Goal: Find specific page/section: Find specific page/section

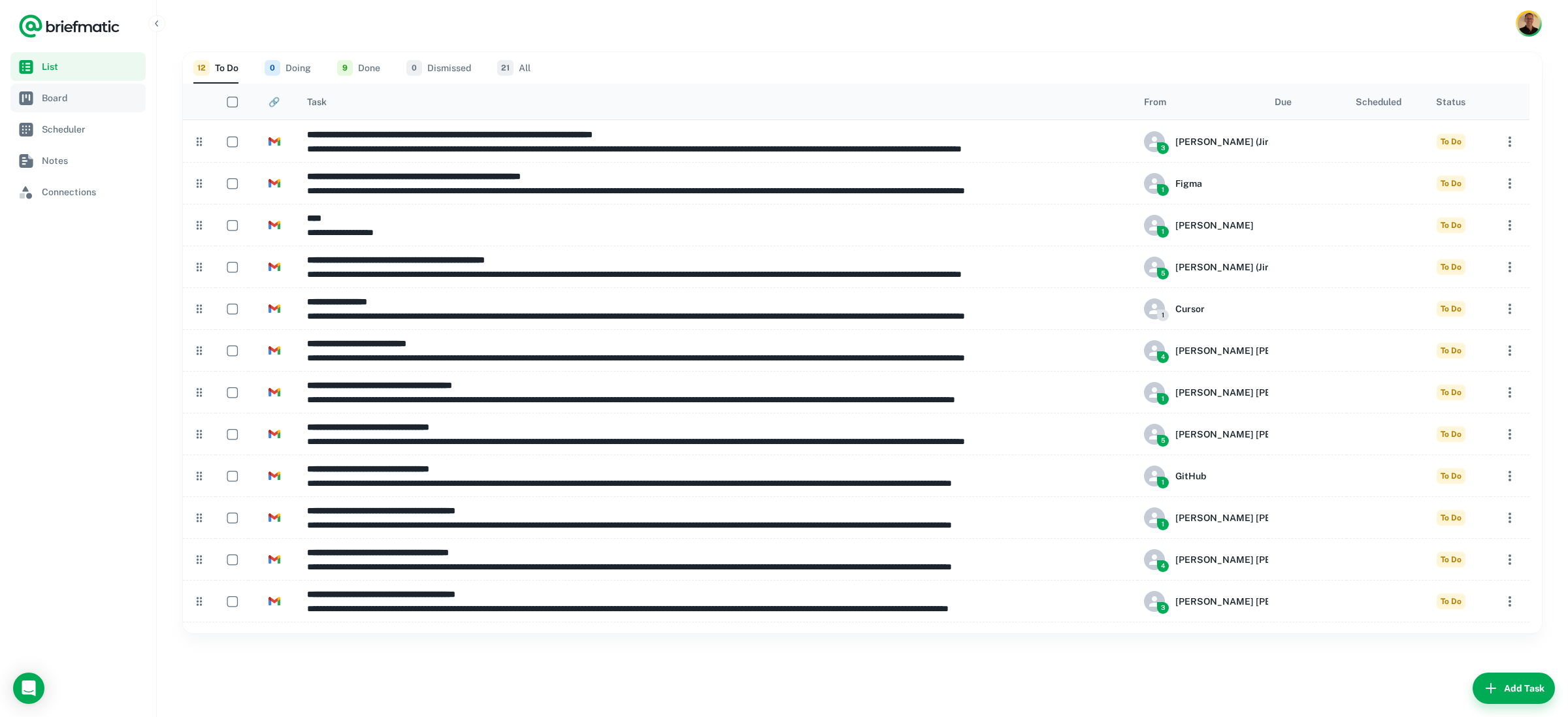
click at [82, 94] on span "Board" at bounding box center [91, 97] width 98 height 15
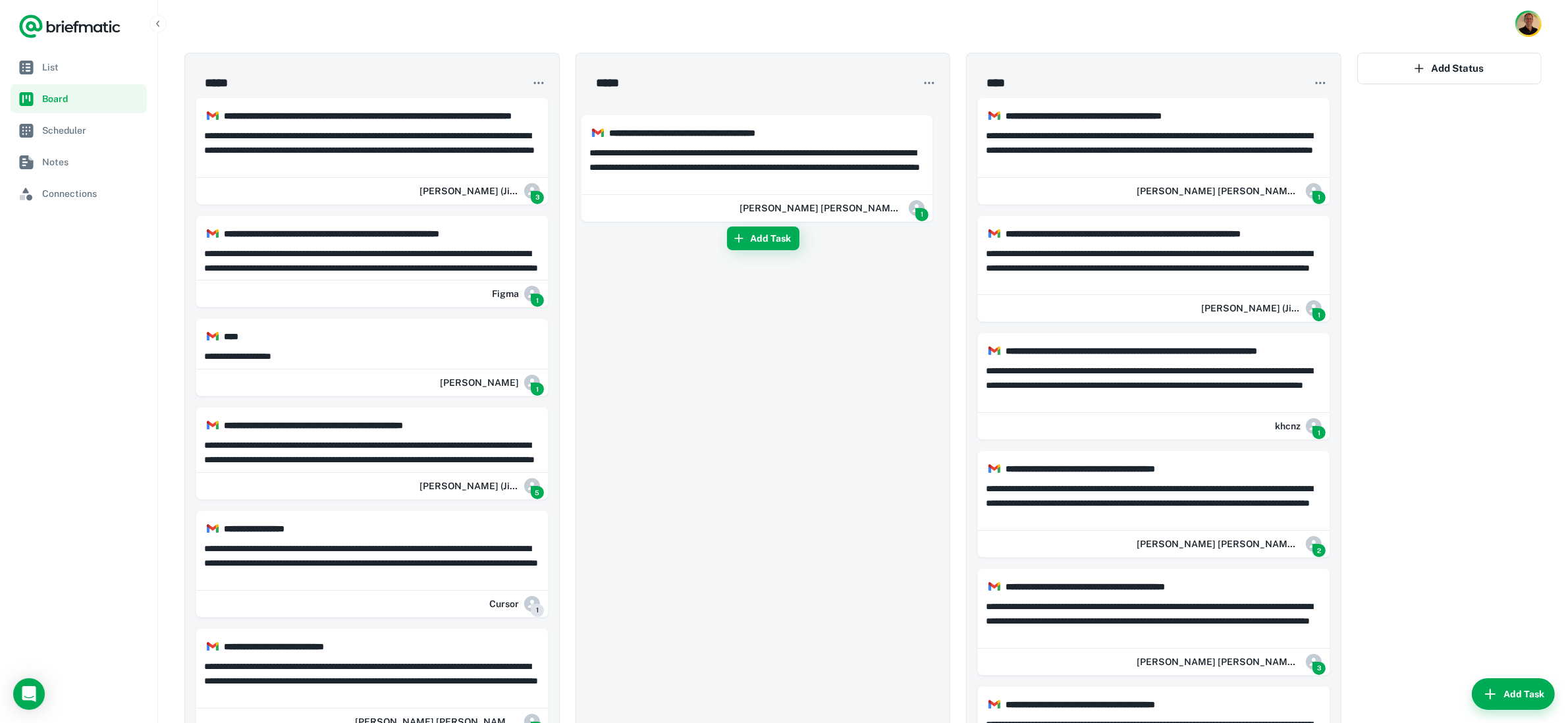
drag, startPoint x: 1123, startPoint y: 153, endPoint x: 747, endPoint y: 167, distance: 376.3
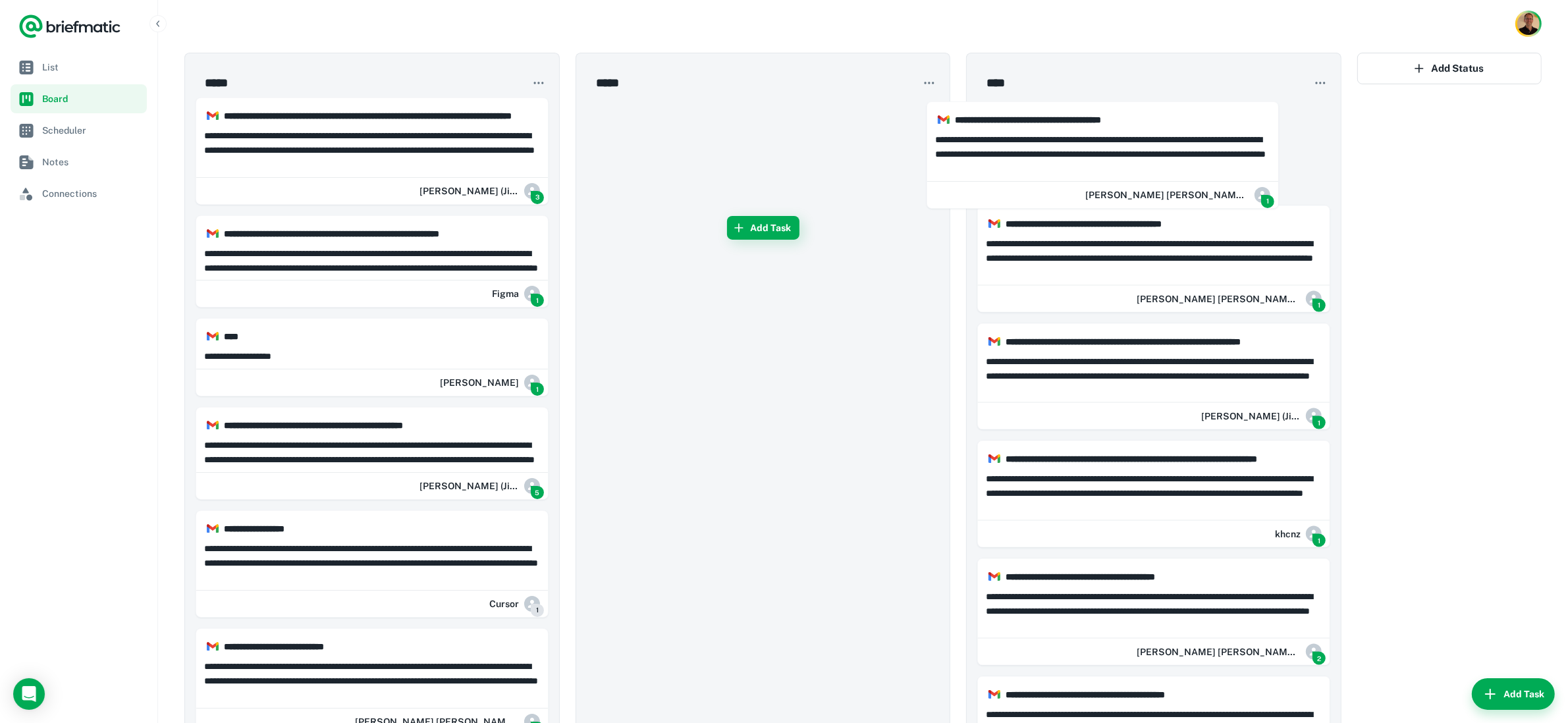
drag, startPoint x: 803, startPoint y: 154, endPoint x: 1179, endPoint y: 166, distance: 376.2
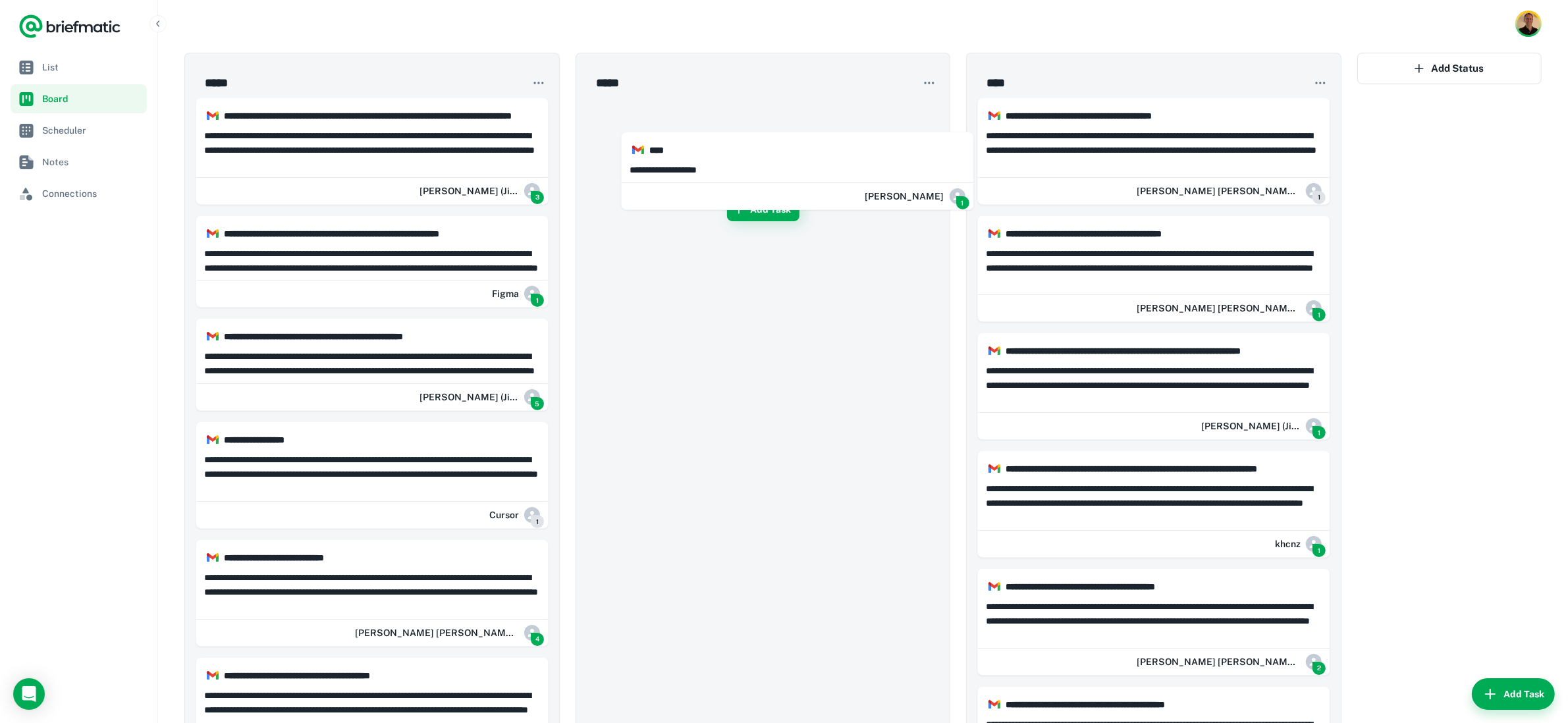
drag, startPoint x: 400, startPoint y: 353, endPoint x: 768, endPoint y: 158, distance: 416.5
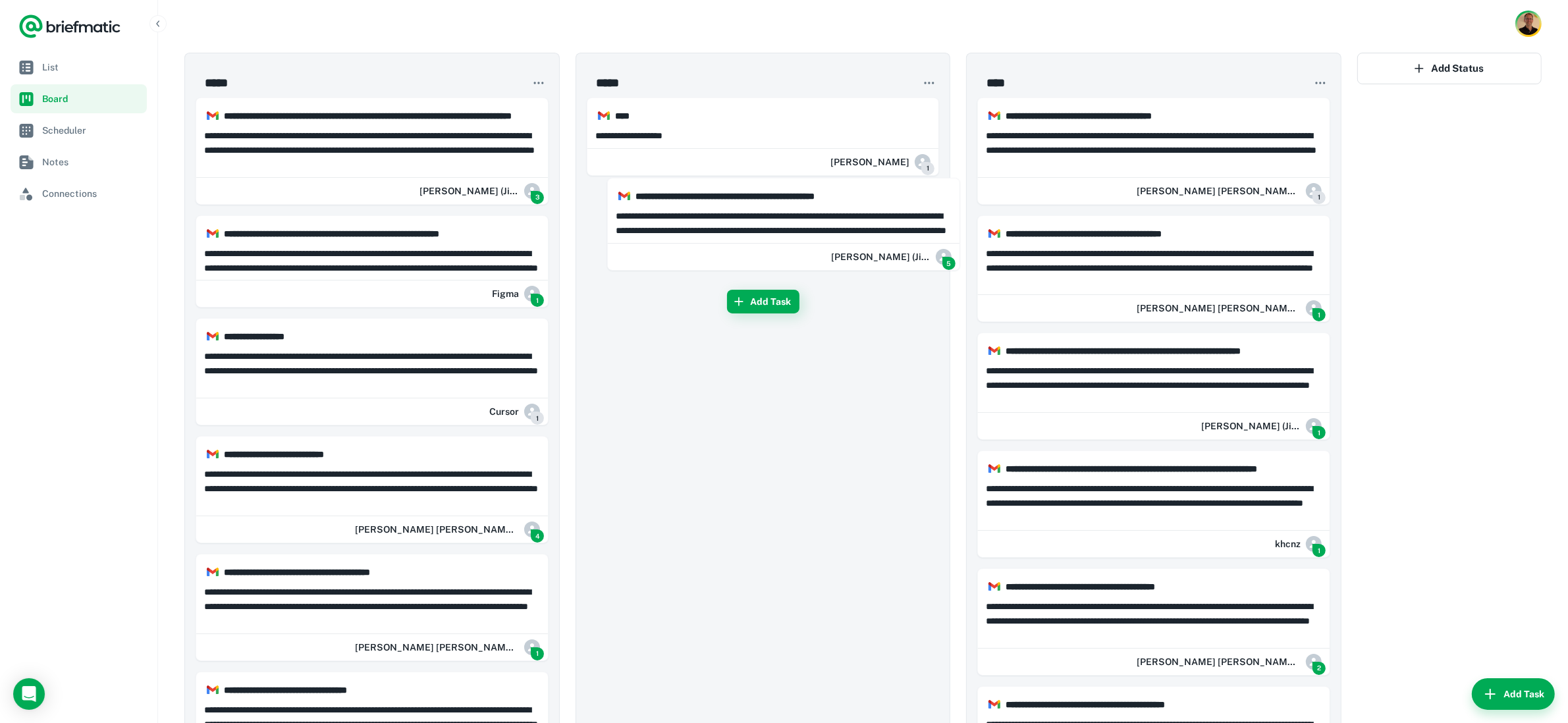
drag, startPoint x: 552, startPoint y: 337, endPoint x: 828, endPoint y: 219, distance: 300.2
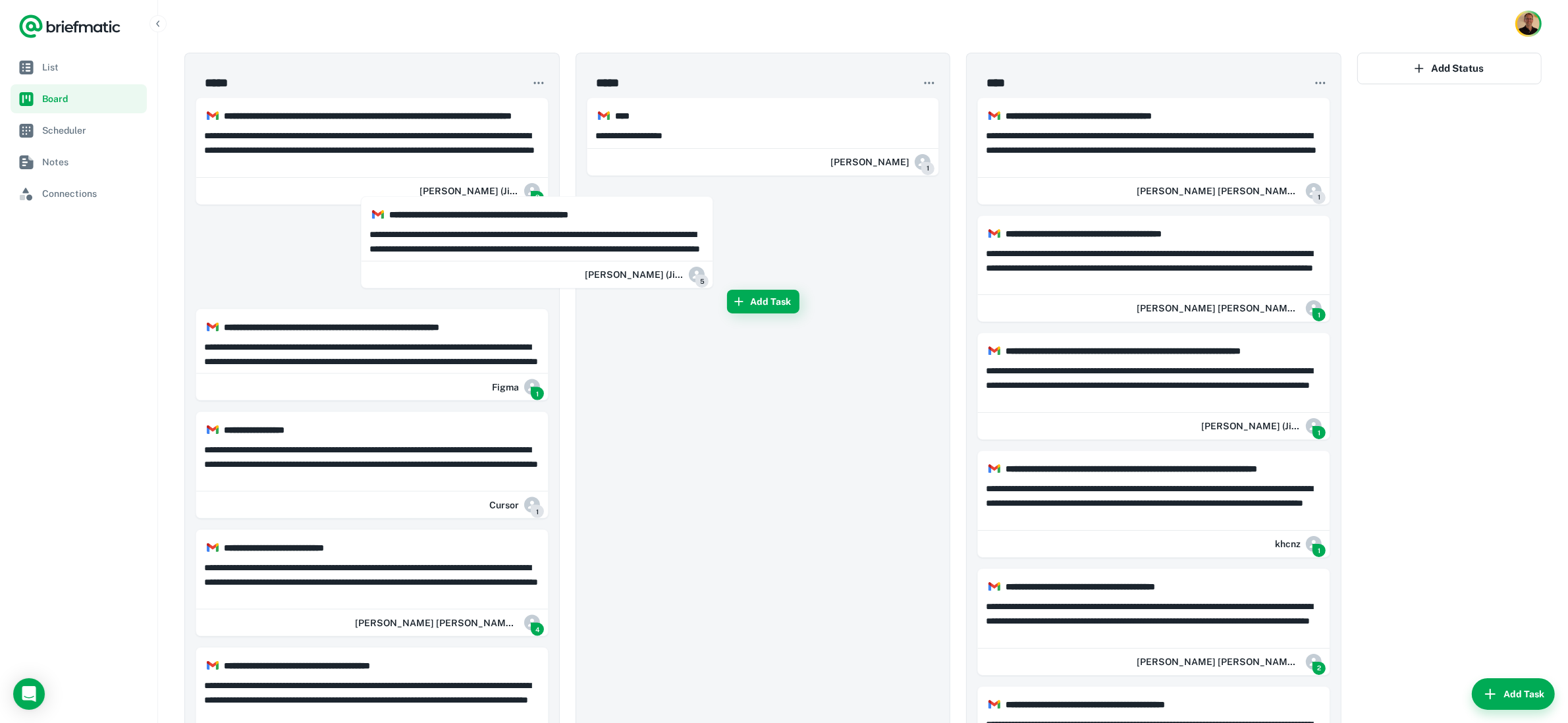
drag, startPoint x: 555, startPoint y: 225, endPoint x: 437, endPoint y: 225, distance: 118.0
click at [438, 225] on div "**********" at bounding box center [863, 704] width 1357 height 1301
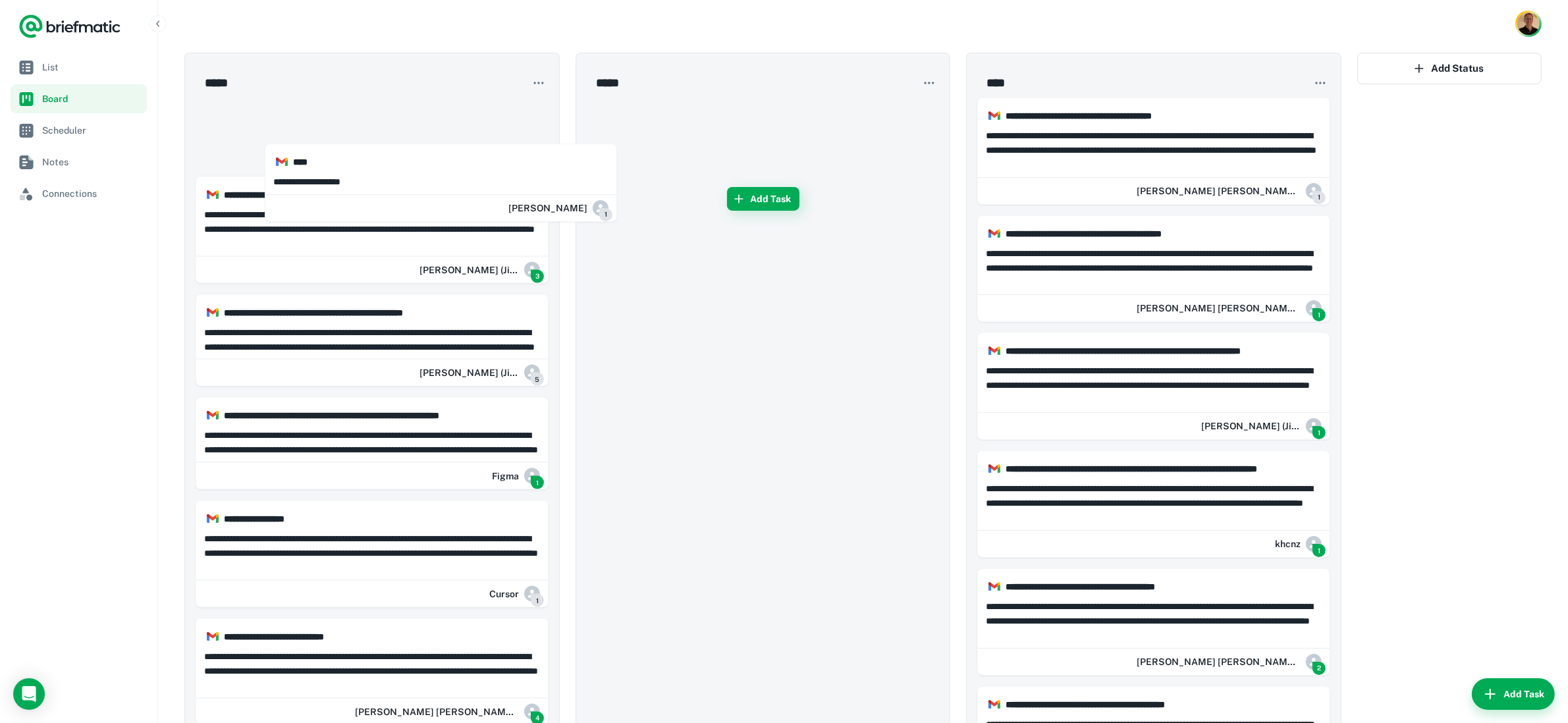
drag, startPoint x: 715, startPoint y: 151, endPoint x: 429, endPoint y: 192, distance: 288.9
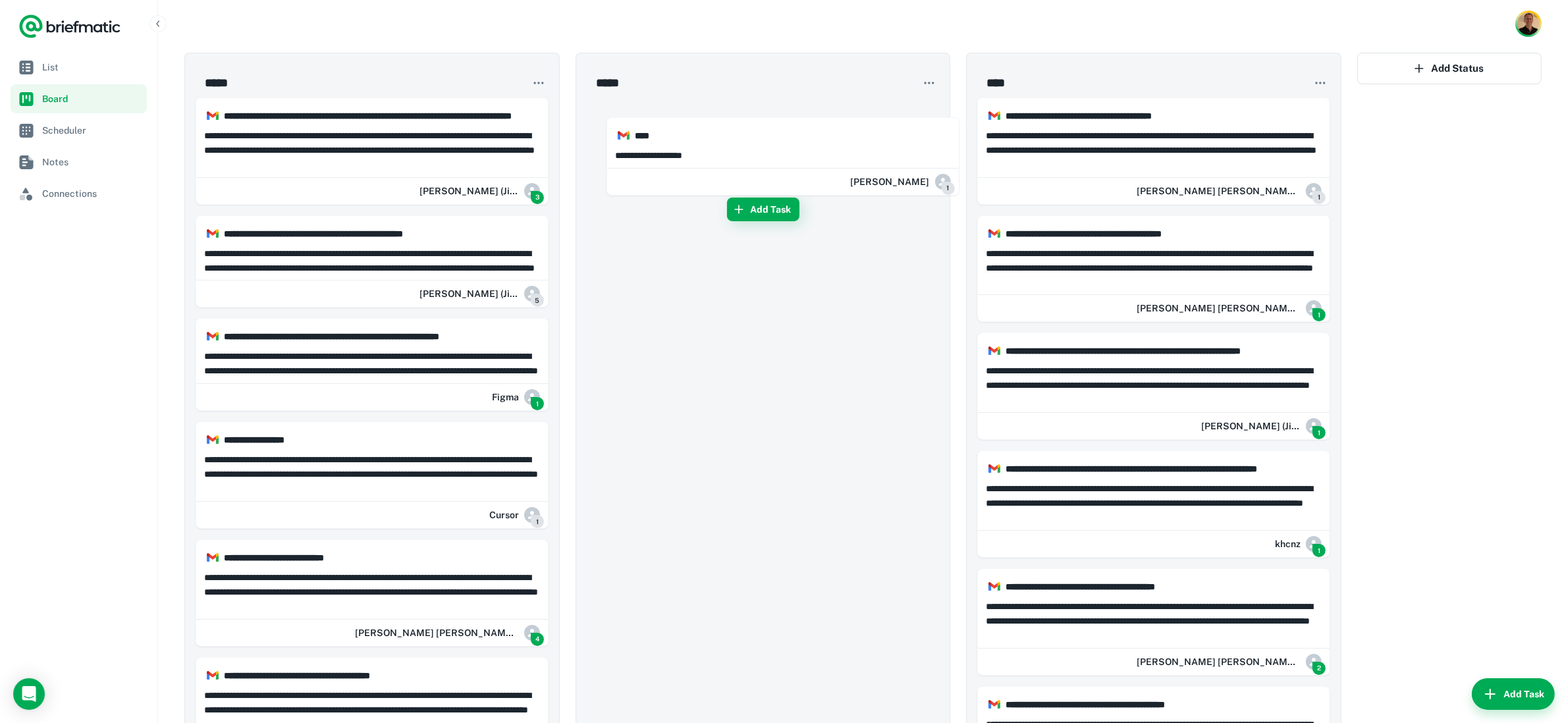
drag, startPoint x: 362, startPoint y: 153, endPoint x: 766, endPoint y: 170, distance: 404.4
